Goal: Information Seeking & Learning: Check status

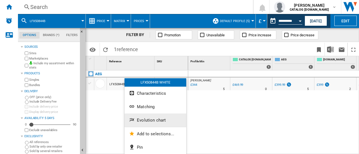
click at [156, 116] on button "Evolution chart" at bounding box center [155, 120] width 62 height 13
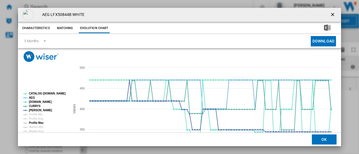
click at [40, 122] on tspan "Profile Max" at bounding box center [36, 123] width 15 height 3
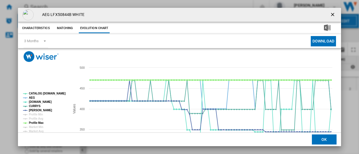
click at [39, 122] on tspan "Profile Max" at bounding box center [36, 123] width 15 height 3
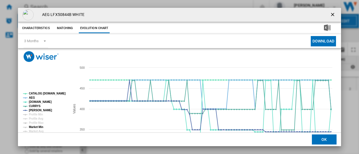
click at [39, 127] on tspan "Market Min" at bounding box center [36, 127] width 14 height 3
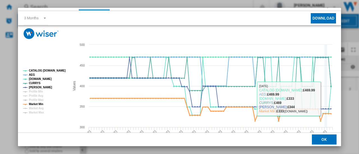
scroll to position [28, 0]
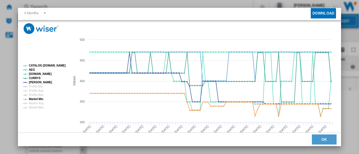
click at [324, 137] on button "OK" at bounding box center [324, 140] width 25 height 10
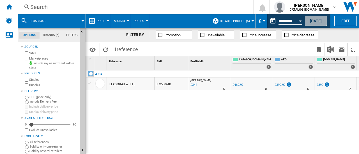
click at [319, 21] on button "[DATE]" at bounding box center [315, 21] width 22 height 10
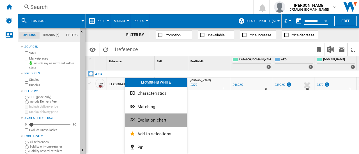
click at [164, 119] on span "Evolution chart" at bounding box center [151, 120] width 29 height 5
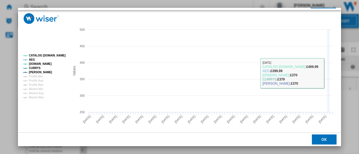
scroll to position [41, 0]
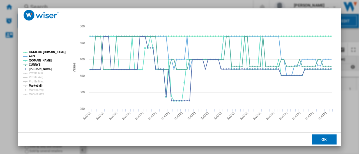
click at [35, 85] on tspan "Market Min" at bounding box center [36, 85] width 14 height 3
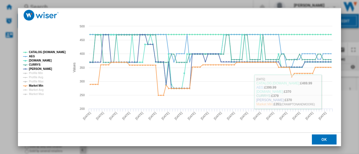
click at [321, 141] on button "OK" at bounding box center [324, 140] width 25 height 10
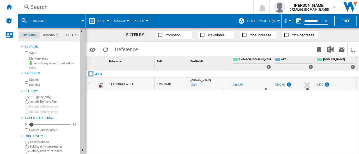
click at [73, 4] on div "Search" at bounding box center [134, 7] width 208 height 8
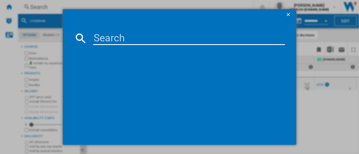
click at [113, 40] on input at bounding box center [189, 38] width 192 height 13
type input "lwr7175m2b"
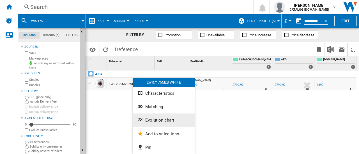
click at [162, 124] on button "Evolution chart" at bounding box center [164, 120] width 62 height 13
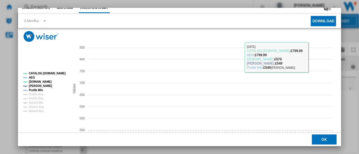
scroll to position [28, 0]
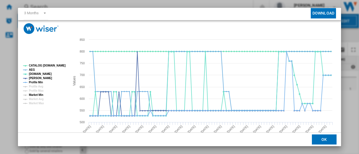
click at [42, 94] on tspan "Market Min" at bounding box center [36, 95] width 14 height 3
